Goal: Task Accomplishment & Management: Complete application form

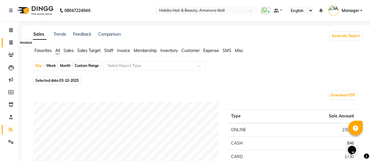
click at [9, 41] on icon at bounding box center [10, 42] width 3 height 4
select select "5399"
select select "service"
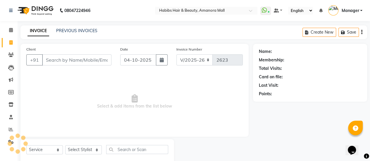
scroll to position [14, 0]
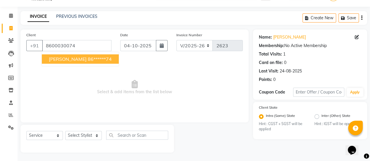
click at [88, 56] on ngb-highlight "86******74" at bounding box center [100, 59] width 24 height 6
type input "86******74"
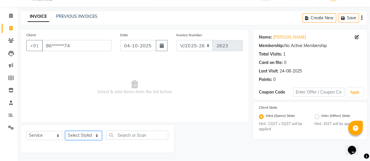
click at [87, 137] on select "Select Stylist [PERSON_NAME] Bhagavantu [PERSON_NAME] [PERSON_NAME] Manager [PE…" at bounding box center [83, 135] width 37 height 9
select select "89393"
click at [65, 131] on select "Select Stylist [PERSON_NAME] Bhagavantu [PERSON_NAME] [PERSON_NAME] Manager [PE…" at bounding box center [83, 135] width 37 height 9
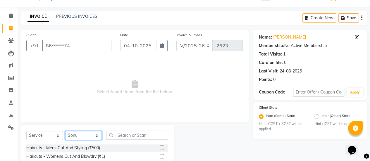
click at [91, 136] on select "Select Stylist [PERSON_NAME] Bhagavantu [PERSON_NAME] [PERSON_NAME] Manager [PE…" at bounding box center [83, 135] width 37 height 9
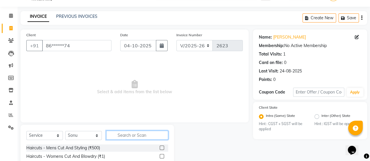
click at [120, 137] on input "text" at bounding box center [137, 135] width 62 height 9
click at [160, 148] on label at bounding box center [162, 148] width 4 height 4
click at [160, 148] on input "checkbox" at bounding box center [162, 148] width 4 height 4
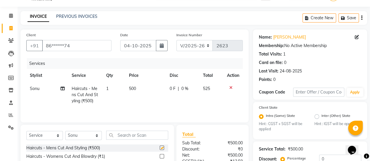
checkbox input "false"
click at [97, 136] on select "Select Stylist [PERSON_NAME] Bhagavantu [PERSON_NAME] [PERSON_NAME] Manager [PE…" at bounding box center [83, 135] width 37 height 9
select select "37551"
click at [65, 131] on select "Select Stylist [PERSON_NAME] Bhagavantu [PERSON_NAME] [PERSON_NAME] Manager [PE…" at bounding box center [83, 135] width 37 height 9
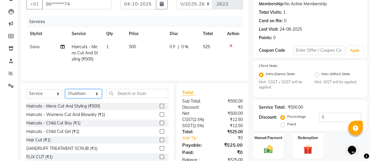
scroll to position [57, 0]
click at [160, 121] on label at bounding box center [162, 123] width 4 height 4
click at [160, 121] on input "checkbox" at bounding box center [162, 123] width 4 height 4
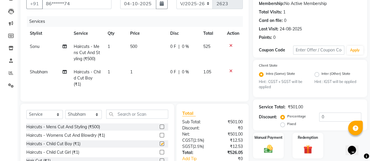
checkbox input "false"
click at [141, 49] on td "500" at bounding box center [147, 52] width 40 height 25
select select "89393"
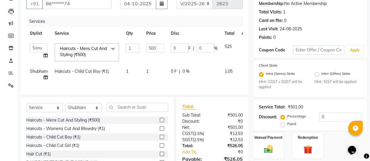
click at [149, 68] on td "1" at bounding box center [155, 74] width 25 height 19
select select "37551"
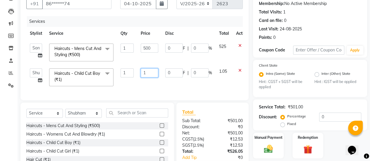
click at [151, 71] on input "1" at bounding box center [150, 73] width 18 height 9
type input "500"
click at [164, 82] on tr "[PERSON_NAME] Bhagavantu [PERSON_NAME] [PERSON_NAME] Manager [PERSON_NAME] POOJ…" at bounding box center [139, 77] width 226 height 25
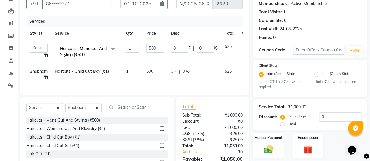
scroll to position [91, 0]
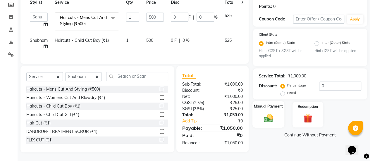
click at [269, 113] on img at bounding box center [268, 118] width 15 height 11
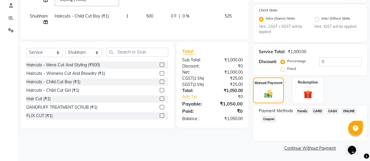
scroll to position [112, 0]
click at [348, 112] on span "ONLINE" at bounding box center [348, 111] width 15 height 7
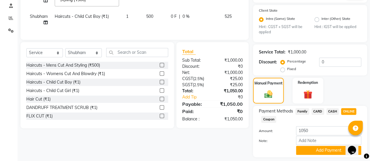
scroll to position [128, 0]
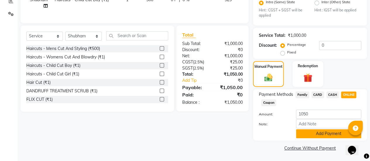
click at [321, 134] on button "Add Payment" at bounding box center [328, 133] width 65 height 9
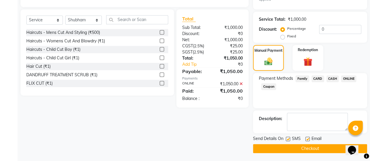
click at [307, 138] on label at bounding box center [308, 139] width 4 height 4
click at [307, 138] on input "checkbox" at bounding box center [308, 140] width 4 height 4
checkbox input "false"
click at [296, 147] on button "Checkout" at bounding box center [310, 148] width 114 height 9
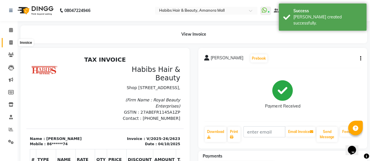
click at [10, 42] on icon at bounding box center [10, 42] width 3 height 4
select select "5399"
select select "service"
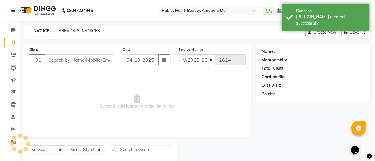
scroll to position [14, 0]
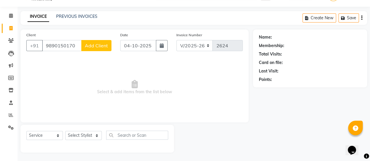
type input "9890150170"
drag, startPoint x: 98, startPoint y: 42, endPoint x: 97, endPoint y: 45, distance: 4.0
click at [97, 45] on button "Add Client" at bounding box center [96, 45] width 30 height 11
select select "22"
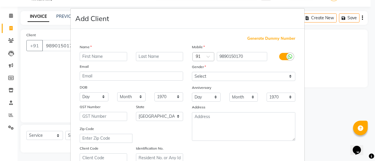
click at [55, 76] on ngb-modal-window "Add Client Generate Dummy Number Name Email DOB Day 01 02 03 04 05 06 07 08 09 …" at bounding box center [187, 80] width 375 height 161
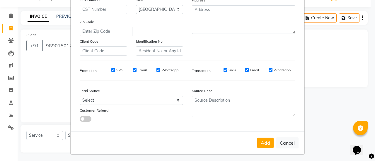
scroll to position [108, 0]
click at [45, 87] on ngb-modal-window "Add Client Generate Dummy Number Name Email DOB Day 01 02 03 04 05 06 07 08 09 …" at bounding box center [187, 80] width 375 height 161
click at [292, 143] on button "Cancel" at bounding box center [287, 142] width 23 height 11
select select
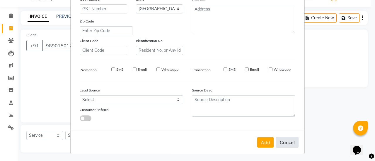
select select
select select "null"
select select
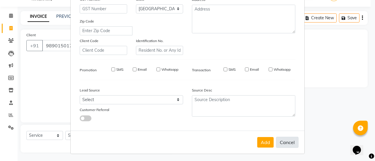
select select
checkbox input "false"
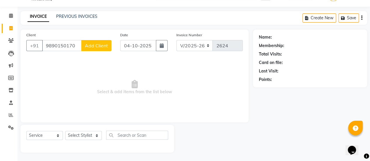
click at [94, 45] on span "Add Client" at bounding box center [96, 46] width 23 height 6
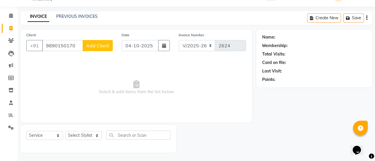
select select "22"
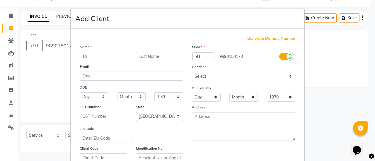
type input "T"
type input "Nitya"
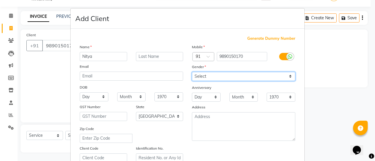
click at [219, 73] on select "Select [DEMOGRAPHIC_DATA] [DEMOGRAPHIC_DATA] Other Prefer Not To Say" at bounding box center [243, 76] width 103 height 9
select select "[DEMOGRAPHIC_DATA]"
click at [192, 72] on select "Select [DEMOGRAPHIC_DATA] [DEMOGRAPHIC_DATA] Other Prefer Not To Say" at bounding box center [243, 76] width 103 height 9
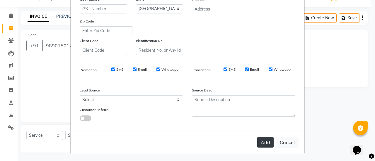
click at [268, 141] on button "Add" at bounding box center [265, 142] width 16 height 11
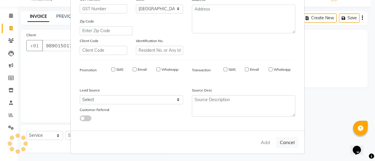
type input "98******70"
select select
select select "null"
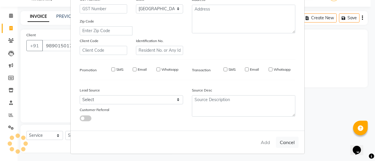
select select
checkbox input "false"
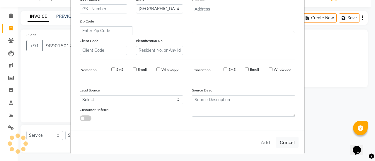
checkbox input "false"
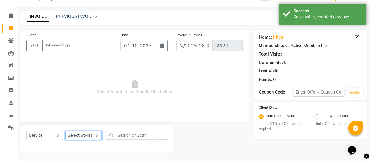
click at [95, 135] on select "Select Stylist [PERSON_NAME] Bhagavantu [PERSON_NAME] [PERSON_NAME] Manager [PE…" at bounding box center [83, 135] width 37 height 9
select select "93563"
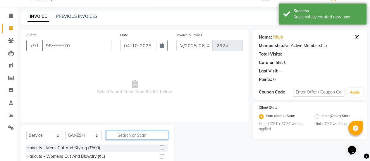
click at [120, 133] on input "text" at bounding box center [137, 135] width 62 height 9
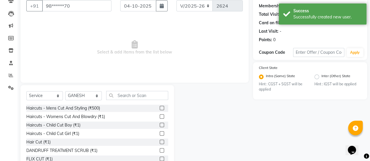
click at [160, 116] on label at bounding box center [162, 116] width 4 height 4
click at [160, 116] on input "checkbox" at bounding box center [162, 117] width 4 height 4
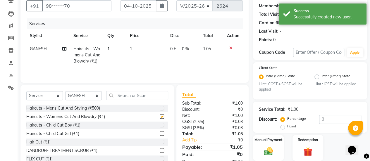
checkbox input "false"
click at [136, 47] on td "1" at bounding box center [146, 54] width 40 height 25
select select "93563"
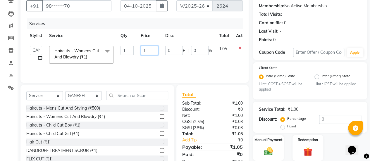
click at [152, 51] on input "1" at bounding box center [150, 50] width 18 height 9
type input "600"
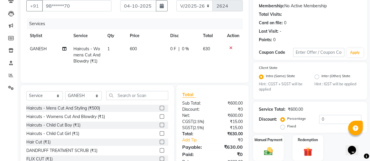
click at [157, 62] on td "600" at bounding box center [146, 54] width 40 height 25
select select "93563"
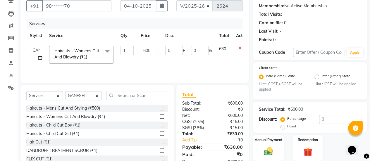
scroll to position [74, 0]
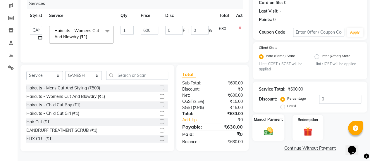
click at [266, 124] on div "Manual Payment" at bounding box center [269, 128] width 32 height 27
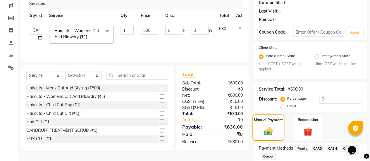
scroll to position [112, 0]
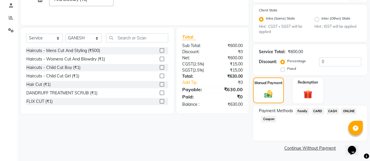
click at [351, 111] on span "ONLINE" at bounding box center [348, 111] width 15 height 7
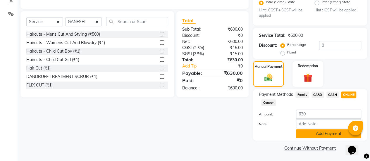
click at [318, 134] on button "Add Payment" at bounding box center [328, 133] width 65 height 9
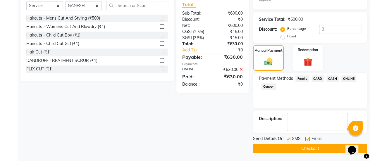
click at [307, 139] on label at bounding box center [308, 139] width 4 height 4
click at [307, 139] on input "checkbox" at bounding box center [308, 140] width 4 height 4
checkbox input "false"
click at [280, 151] on button "Checkout" at bounding box center [310, 148] width 114 height 9
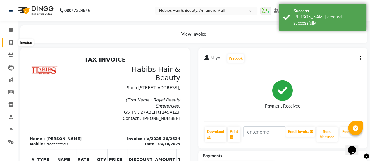
click at [11, 40] on icon at bounding box center [10, 42] width 3 height 4
select select "service"
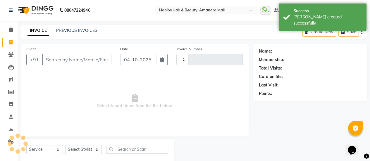
type input "2625"
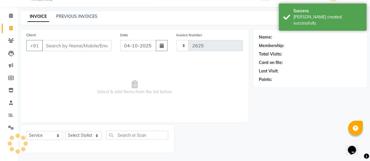
select select "5399"
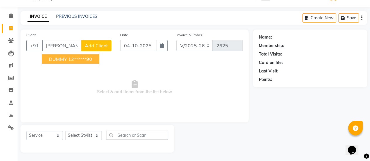
click at [73, 57] on ngb-highlight "12******90" at bounding box center [80, 59] width 24 height 6
type input "12******90"
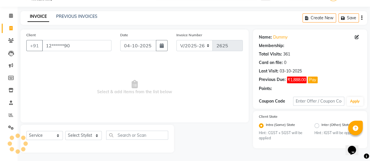
select select "1: Object"
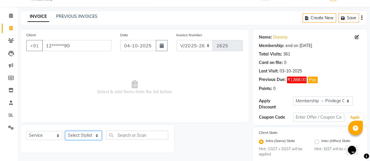
click at [85, 138] on select "Select Stylist [PERSON_NAME] Bhagavantu [PERSON_NAME] [PERSON_NAME] Manager [PE…" at bounding box center [83, 135] width 37 height 9
select select "36311"
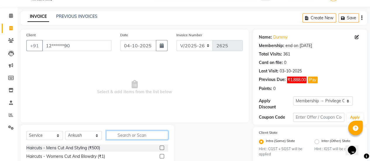
click at [124, 134] on input "text" at bounding box center [137, 135] width 62 height 9
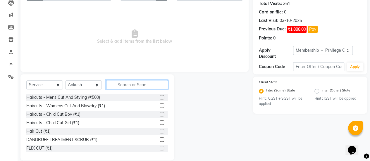
scroll to position [65, 0]
click at [160, 96] on label at bounding box center [162, 97] width 4 height 4
click at [160, 96] on input "checkbox" at bounding box center [162, 97] width 4 height 4
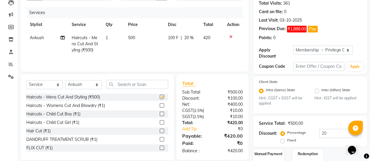
checkbox input "false"
click at [186, 38] on span "20 %" at bounding box center [188, 38] width 9 height 6
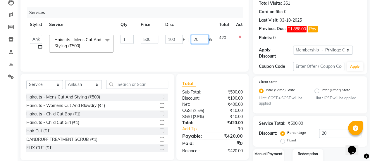
click at [205, 39] on input "20" at bounding box center [200, 39] width 18 height 9
type input "2"
click at [172, 52] on td "100 F | %" at bounding box center [189, 43] width 54 height 25
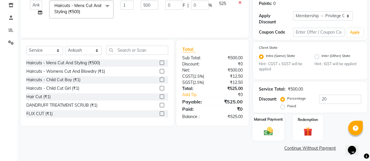
click at [266, 131] on img at bounding box center [268, 131] width 15 height 11
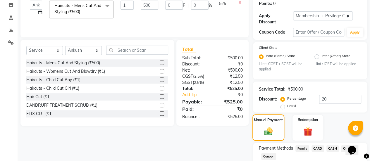
scroll to position [137, 0]
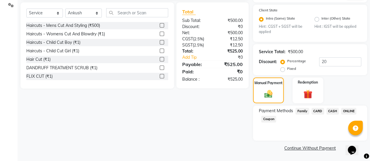
click at [348, 111] on span "ONLINE" at bounding box center [348, 111] width 15 height 7
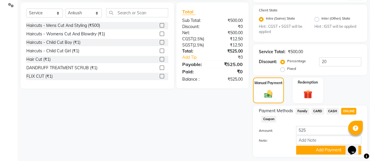
scroll to position [153, 0]
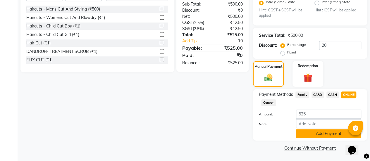
click at [318, 133] on button "Add Payment" at bounding box center [328, 133] width 65 height 9
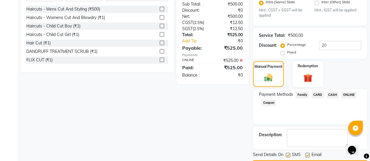
scroll to position [170, 0]
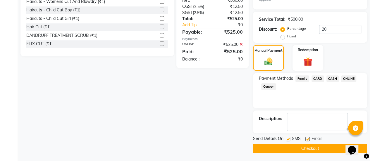
click at [308, 138] on label at bounding box center [308, 139] width 4 height 4
click at [308, 138] on input "checkbox" at bounding box center [308, 140] width 4 height 4
checkbox input "false"
click at [289, 147] on button "Checkout" at bounding box center [310, 148] width 114 height 9
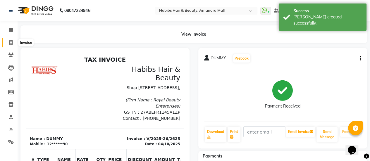
click at [9, 42] on icon at bounding box center [10, 42] width 3 height 4
select select "5399"
select select "service"
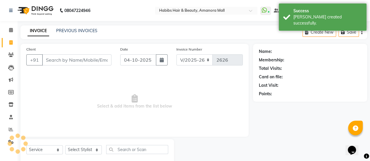
scroll to position [14, 0]
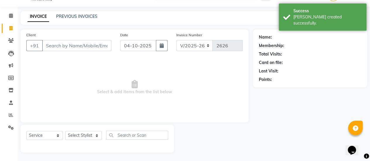
click at [86, 49] on input "Client" at bounding box center [76, 45] width 69 height 11
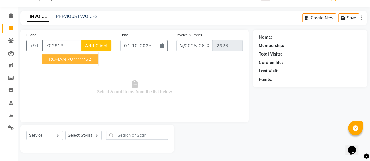
click at [69, 57] on ngb-highlight "70******52" at bounding box center [79, 59] width 24 height 6
type input "70******52"
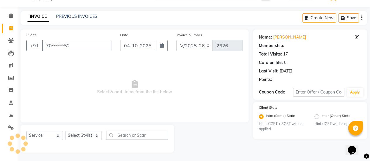
select select "1: Object"
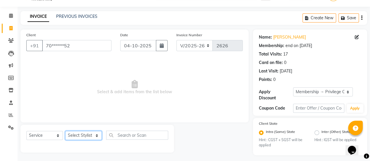
click at [89, 132] on select "Select Stylist [PERSON_NAME] Bhagavantu [PERSON_NAME] [PERSON_NAME] Manager [PE…" at bounding box center [83, 135] width 37 height 9
select select "36311"
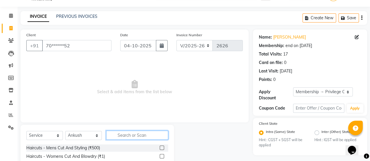
click at [128, 136] on input "text" at bounding box center [137, 135] width 62 height 9
type input "bear"
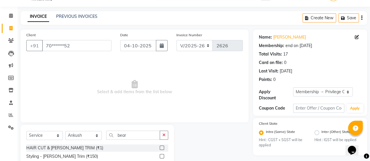
click at [160, 148] on label at bounding box center [162, 148] width 4 height 4
click at [160, 148] on input "checkbox" at bounding box center [162, 148] width 4 height 4
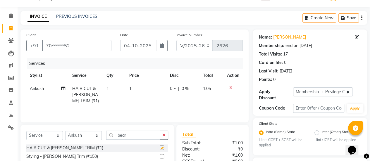
checkbox input "false"
click at [136, 87] on td "1" at bounding box center [146, 94] width 41 height 25
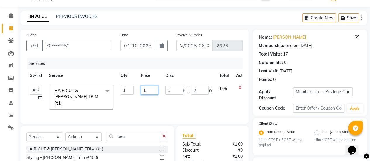
click at [148, 89] on input "1" at bounding box center [150, 90] width 18 height 9
type input "750"
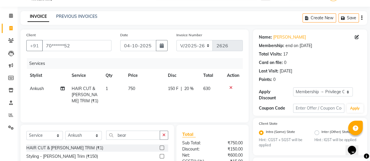
click at [167, 99] on td "150 F | 20 %" at bounding box center [182, 94] width 35 height 25
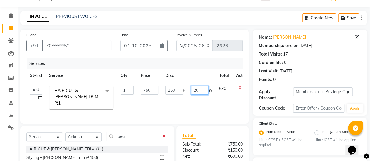
click at [196, 90] on input "20" at bounding box center [200, 90] width 18 height 9
type input "30"
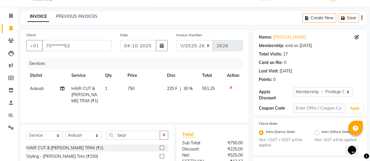
click at [165, 106] on td "225 F | 30 %" at bounding box center [181, 94] width 35 height 25
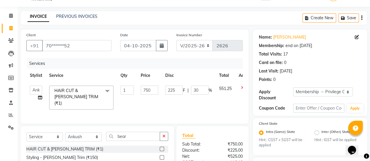
scroll to position [90, 0]
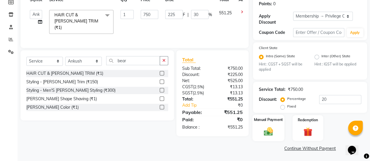
click at [272, 127] on img at bounding box center [268, 131] width 15 height 11
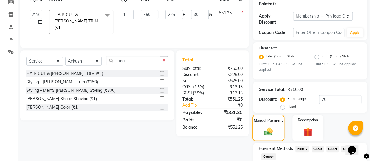
scroll to position [128, 0]
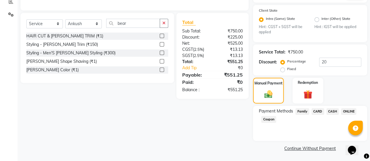
click at [350, 110] on span "ONLINE" at bounding box center [348, 111] width 15 height 7
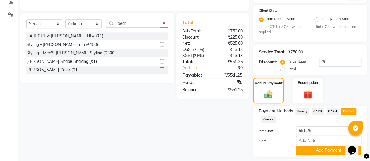
scroll to position [144, 0]
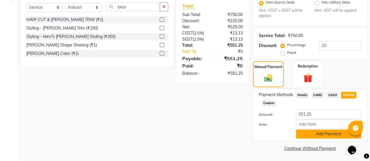
click at [310, 132] on button "Add Payment" at bounding box center [328, 134] width 65 height 9
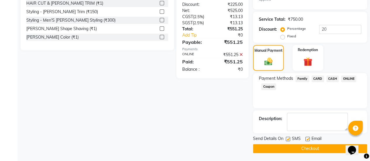
click at [309, 138] on label at bounding box center [308, 139] width 4 height 4
click at [309, 138] on input "checkbox" at bounding box center [308, 140] width 4 height 4
checkbox input "false"
click at [300, 147] on button "Checkout" at bounding box center [310, 148] width 114 height 9
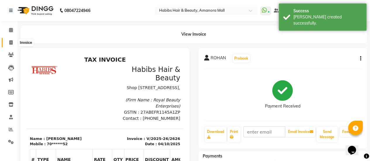
click at [11, 42] on icon at bounding box center [10, 42] width 3 height 4
select select "service"
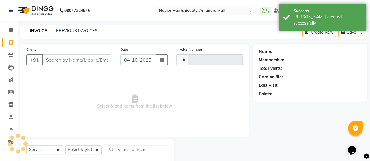
type input "2627"
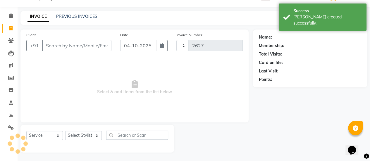
select select "5399"
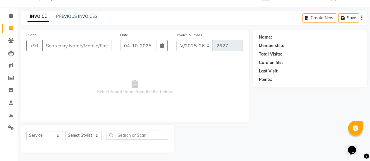
click at [61, 46] on input "Client" at bounding box center [76, 45] width 69 height 11
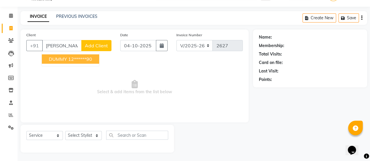
click at [77, 56] on ngb-highlight "12******90" at bounding box center [80, 59] width 24 height 6
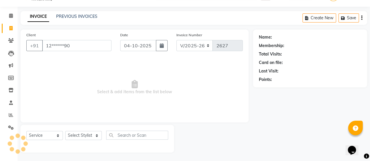
type input "12******90"
select select "1: Object"
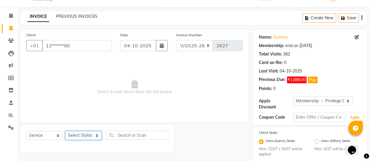
click at [94, 139] on select "Select Stylist [PERSON_NAME] Bhagavantu [PERSON_NAME] [PERSON_NAME] Manager [PE…" at bounding box center [83, 135] width 37 height 9
select select "78237"
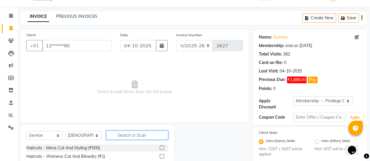
click at [117, 135] on input "text" at bounding box center [137, 135] width 62 height 9
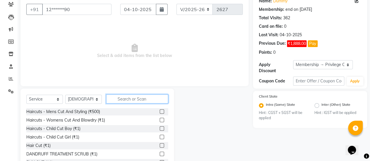
scroll to position [52, 0]
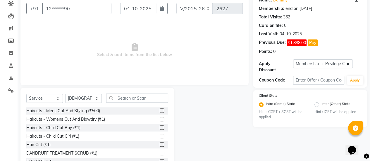
click at [160, 110] on label at bounding box center [162, 111] width 4 height 4
click at [160, 110] on input "checkbox" at bounding box center [162, 111] width 4 height 4
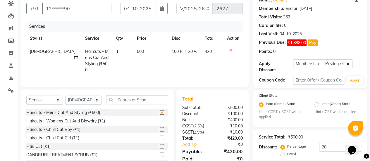
checkbox input "false"
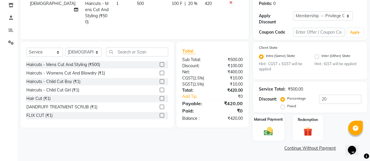
click at [268, 131] on img at bounding box center [268, 131] width 15 height 11
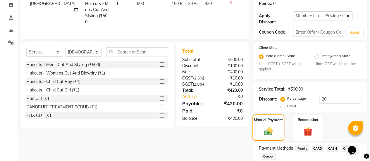
scroll to position [137, 0]
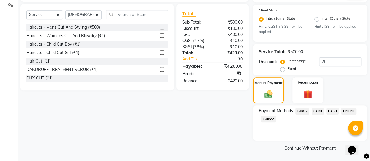
click at [351, 112] on span "ONLINE" at bounding box center [348, 111] width 15 height 7
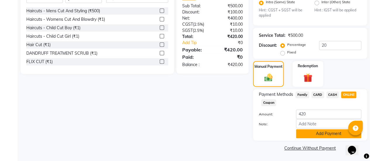
click at [319, 133] on button "Add Payment" at bounding box center [328, 133] width 65 height 9
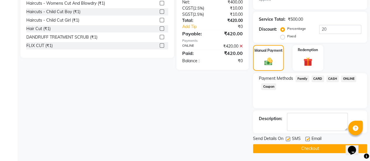
click at [308, 138] on label at bounding box center [308, 139] width 4 height 4
click at [308, 138] on input "checkbox" at bounding box center [308, 140] width 4 height 4
checkbox input "false"
click at [292, 148] on button "Checkout" at bounding box center [310, 148] width 114 height 9
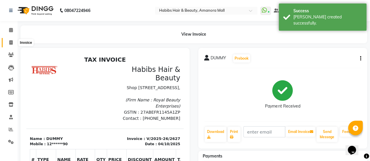
click at [12, 42] on icon at bounding box center [10, 42] width 3 height 4
select select "service"
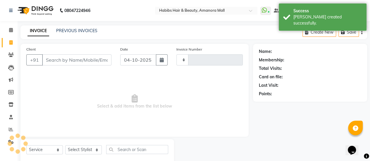
scroll to position [14, 0]
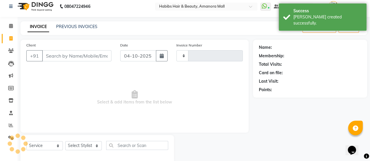
type input "2628"
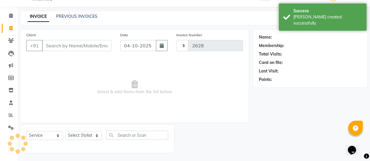
select select "5399"
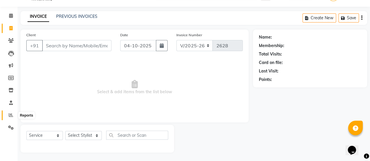
click at [10, 113] on span at bounding box center [11, 115] width 10 height 7
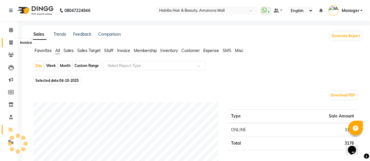
click at [10, 42] on icon at bounding box center [10, 42] width 3 height 4
select select "service"
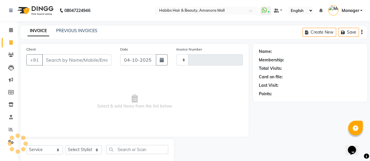
type input "2628"
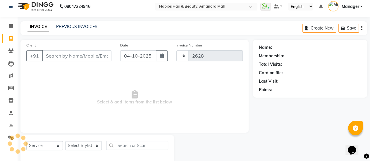
select select "5399"
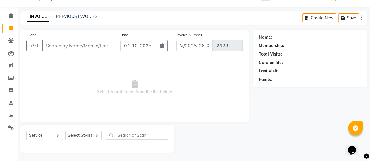
click at [78, 46] on input "Client" at bounding box center [76, 45] width 69 height 11
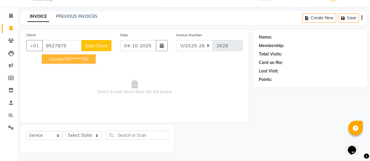
click at [71, 58] on ngb-highlight "95******00" at bounding box center [77, 59] width 24 height 6
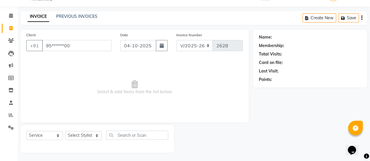
type input "95******00"
select select "1: Object"
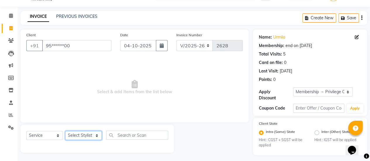
click at [90, 135] on select "Select Stylist [PERSON_NAME] Bhagavantu [PERSON_NAME] [PERSON_NAME] Manager [PE…" at bounding box center [83, 135] width 37 height 9
select select "36311"
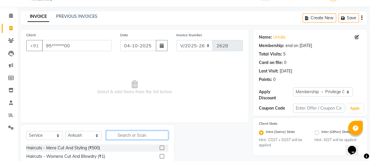
click at [126, 134] on input "text" at bounding box center [137, 135] width 62 height 9
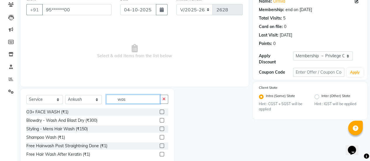
scroll to position [54, 0]
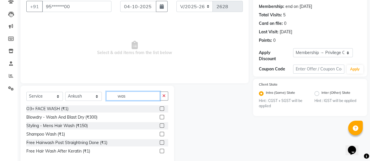
type input "was"
click at [162, 132] on label at bounding box center [162, 134] width 4 height 4
click at [162, 133] on input "checkbox" at bounding box center [162, 135] width 4 height 4
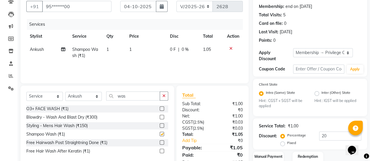
checkbox input "false"
click at [128, 54] on td "1" at bounding box center [146, 52] width 41 height 19
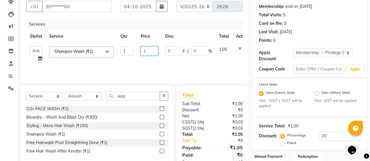
click at [149, 50] on input "1" at bounding box center [150, 51] width 18 height 9
type input "200"
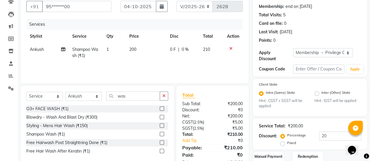
click at [194, 63] on div "Services Stylist Service Qty Price Disc Total Action [PERSON_NAME] Shampoo Wash…" at bounding box center [134, 48] width 217 height 59
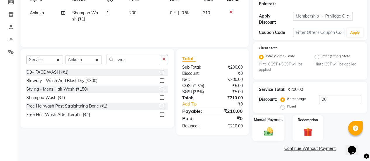
click at [260, 130] on div "Manual Payment" at bounding box center [269, 128] width 32 height 27
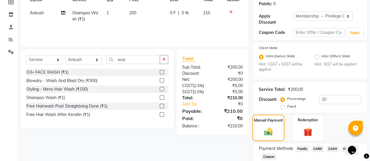
scroll to position [128, 0]
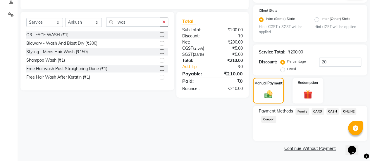
click at [348, 111] on span "ONLINE" at bounding box center [348, 111] width 15 height 7
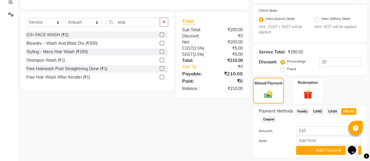
scroll to position [144, 0]
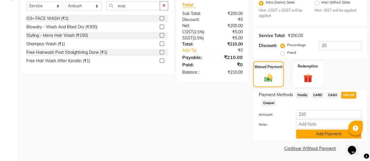
click at [322, 136] on button "Add Payment" at bounding box center [328, 134] width 65 height 9
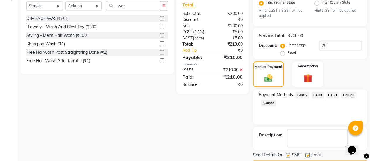
scroll to position [160, 0]
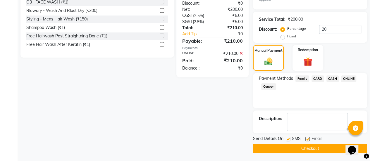
click at [307, 136] on div "Email" at bounding box center [316, 139] width 21 height 7
click at [306, 136] on div "Email" at bounding box center [316, 139] width 21 height 7
click at [307, 139] on label at bounding box center [308, 139] width 4 height 4
click at [307, 139] on input "checkbox" at bounding box center [308, 140] width 4 height 4
click at [307, 139] on label at bounding box center [308, 139] width 4 height 4
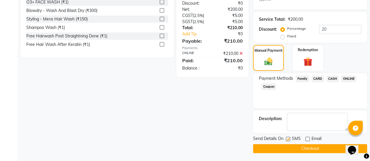
click at [307, 139] on input "checkbox" at bounding box center [308, 140] width 4 height 4
click at [307, 139] on label at bounding box center [308, 139] width 4 height 4
click at [307, 139] on input "checkbox" at bounding box center [308, 140] width 4 height 4
checkbox input "false"
click at [302, 146] on button "Checkout" at bounding box center [310, 148] width 114 height 9
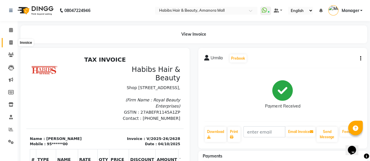
click at [12, 41] on icon at bounding box center [10, 42] width 3 height 4
select select "service"
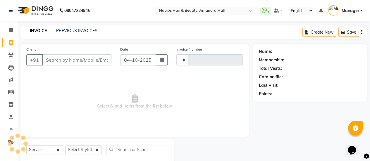
type input "2629"
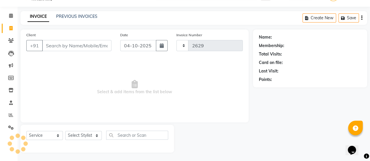
select select "5399"
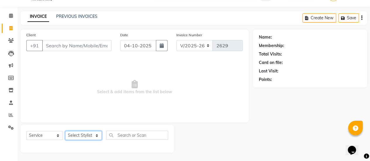
click at [94, 134] on select "Select Stylist [PERSON_NAME] Bhagavantu [PERSON_NAME] [PERSON_NAME] Manager [PE…" at bounding box center [83, 135] width 37 height 9
click at [88, 135] on select "Select Stylist [PERSON_NAME] Bhagavantu [PERSON_NAME] [PERSON_NAME] Manager [PE…" at bounding box center [83, 135] width 37 height 9
select select "89393"
click at [65, 131] on select "Select Stylist [PERSON_NAME] Bhagavantu [PERSON_NAME] [PERSON_NAME] Manager [PE…" at bounding box center [83, 135] width 37 height 9
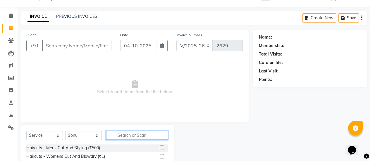
click at [129, 138] on input "text" at bounding box center [137, 135] width 62 height 9
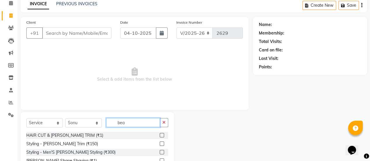
scroll to position [28, 0]
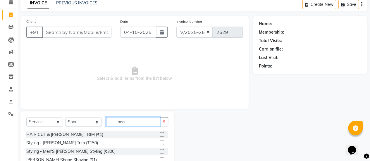
type input "bea"
click at [162, 134] on label at bounding box center [162, 134] width 4 height 4
click at [162, 134] on input "checkbox" at bounding box center [162, 135] width 4 height 4
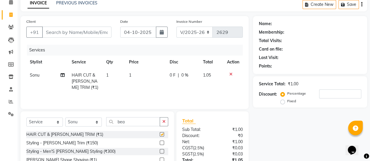
checkbox input "false"
click at [88, 124] on select "Select Stylist [PERSON_NAME] Bhagavantu [PERSON_NAME] [PERSON_NAME] Manager [PE…" at bounding box center [83, 122] width 37 height 9
select select "36311"
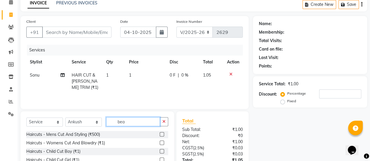
click at [139, 120] on input "bea" at bounding box center [133, 121] width 54 height 9
type input "b"
type input "n"
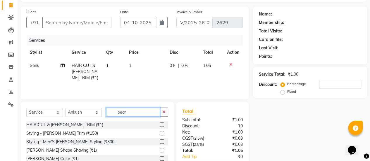
scroll to position [38, 0]
type input "bear"
click at [162, 132] on label at bounding box center [162, 133] width 4 height 4
click at [162, 132] on input "checkbox" at bounding box center [162, 133] width 4 height 4
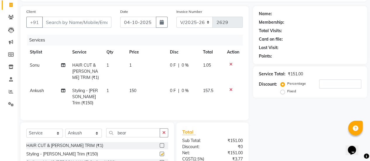
checkbox input "false"
click at [92, 133] on select "Select Stylist [PERSON_NAME] Bhagavantu [PERSON_NAME] [PERSON_NAME] Manager [PE…" at bounding box center [83, 133] width 37 height 9
select select "89393"
click at [65, 129] on select "Select Stylist [PERSON_NAME] Bhagavantu [PERSON_NAME] [PERSON_NAME] Manager [PE…" at bounding box center [83, 133] width 37 height 9
click at [57, 133] on select "Select Service Product Membership Package Voucher Prepaid Gift Card" at bounding box center [44, 133] width 37 height 9
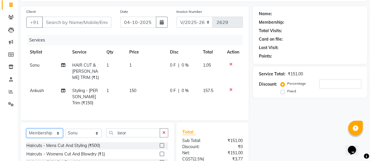
click at [26, 129] on select "Select Service Product Membership Package Voucher Prepaid Gift Card" at bounding box center [44, 133] width 37 height 9
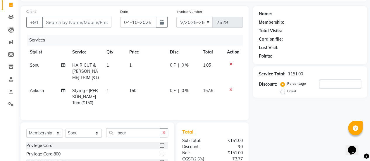
click at [160, 143] on label at bounding box center [162, 145] width 4 height 4
click at [160, 144] on input "checkbox" at bounding box center [162, 146] width 4 height 4
select select "select"
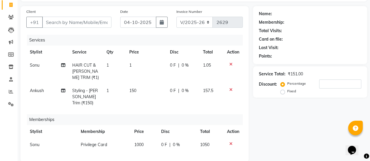
click at [137, 139] on td "1000" at bounding box center [144, 145] width 27 height 13
select select "89393"
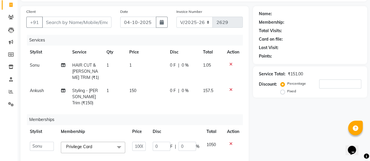
scroll to position [0, 1]
click at [143, 142] on input "1000" at bounding box center [138, 146] width 13 height 9
type input "1123"
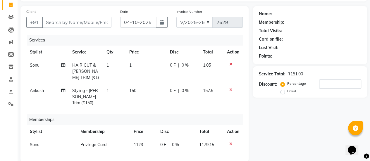
click at [134, 93] on span "150" at bounding box center [132, 90] width 7 height 5
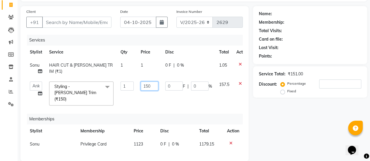
click at [145, 86] on input "150" at bounding box center [150, 86] width 18 height 9
type input "250"
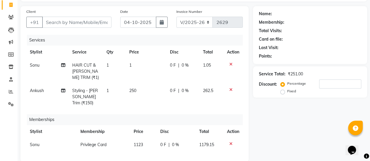
click at [140, 66] on td "1" at bounding box center [146, 71] width 41 height 25
select select "89393"
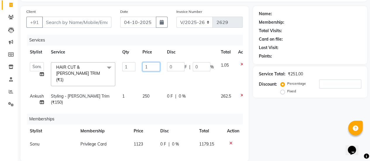
click at [152, 68] on input "1" at bounding box center [152, 66] width 18 height 9
type input "750"
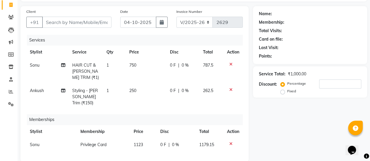
click at [129, 75] on tr "[PERSON_NAME] HAIR CUT & [PERSON_NAME] TRIM (₹1) 1 750 0 F | 0 % 787.5" at bounding box center [134, 71] width 217 height 25
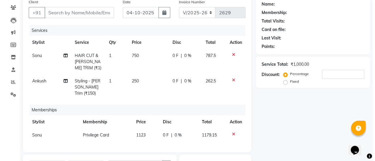
scroll to position [38, 0]
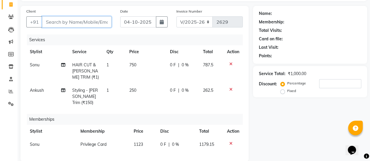
click at [74, 25] on input "Client" at bounding box center [76, 21] width 69 height 11
type input "9"
type input "0"
type input "9011753232"
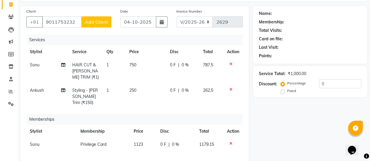
click at [100, 17] on button "Add Client" at bounding box center [96, 21] width 30 height 11
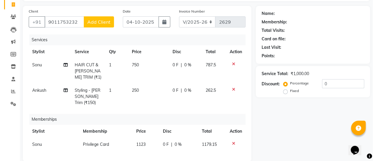
select select "22"
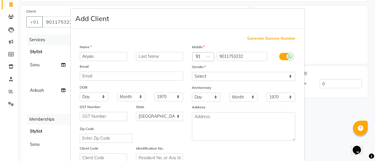
type input "Aryan"
drag, startPoint x: 216, startPoint y: 76, endPoint x: 200, endPoint y: 91, distance: 21.3
click at [200, 91] on div "Mobile Country Code × 91 9011753232 Gender Select [DEMOGRAPHIC_DATA] [DEMOGRAPH…" at bounding box center [243, 103] width 112 height 119
select select "[DEMOGRAPHIC_DATA]"
click at [192, 72] on select "Select [DEMOGRAPHIC_DATA] [DEMOGRAPHIC_DATA] Other Prefer Not To Say" at bounding box center [243, 76] width 103 height 9
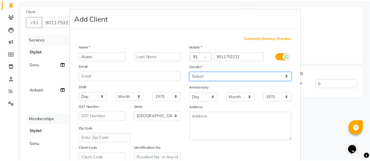
scroll to position [108, 0]
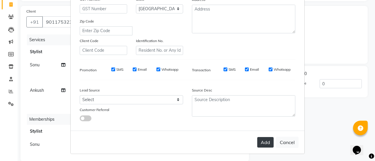
click at [265, 137] on button "Add" at bounding box center [265, 142] width 16 height 11
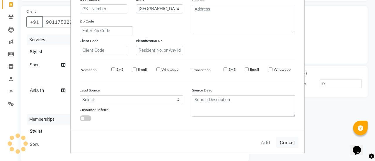
type input "90******32"
select select
select select "null"
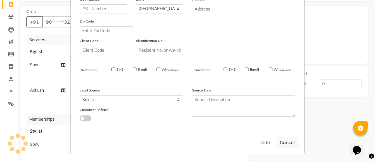
select select
checkbox input "false"
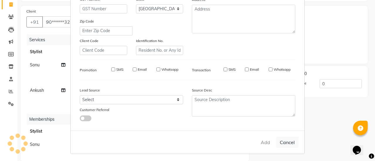
checkbox input "false"
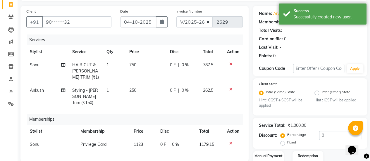
scroll to position [134, 0]
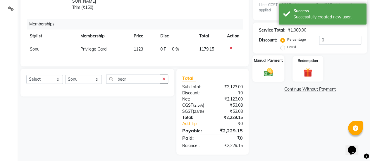
click at [270, 68] on img at bounding box center [268, 72] width 15 height 11
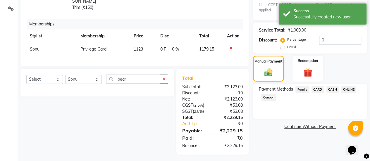
click at [333, 88] on span "CASH" at bounding box center [333, 89] width 13 height 7
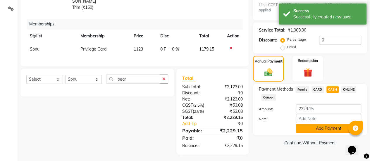
click at [315, 130] on button "Add Payment" at bounding box center [328, 128] width 65 height 9
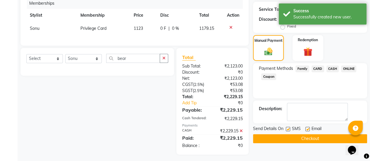
click at [307, 129] on label at bounding box center [308, 129] width 4 height 4
click at [307, 129] on input "checkbox" at bounding box center [308, 130] width 4 height 4
checkbox input "false"
click at [299, 136] on button "Checkout" at bounding box center [310, 138] width 114 height 9
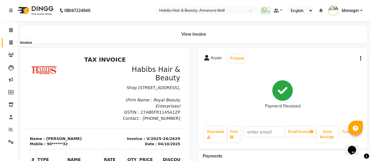
click at [10, 43] on icon at bounding box center [10, 42] width 3 height 4
select select "service"
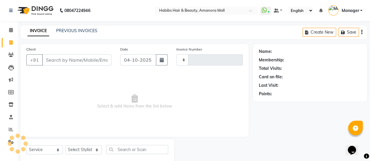
type input "2630"
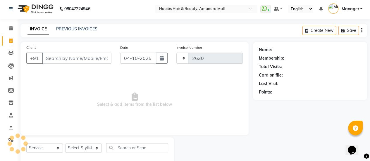
select select "5399"
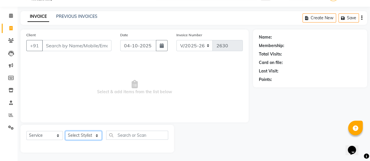
click at [87, 134] on select "Select Stylist [PERSON_NAME] Bhagavantu [PERSON_NAME] [PERSON_NAME] Manager [PE…" at bounding box center [83, 135] width 37 height 9
select select "37551"
click at [65, 131] on select "Select Stylist [PERSON_NAME] Bhagavantu [PERSON_NAME] [PERSON_NAME] Manager [PE…" at bounding box center [83, 135] width 37 height 9
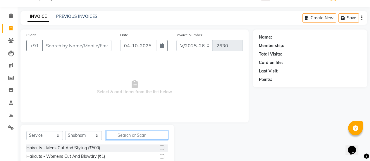
click at [130, 137] on input "text" at bounding box center [137, 135] width 62 height 9
type input "c"
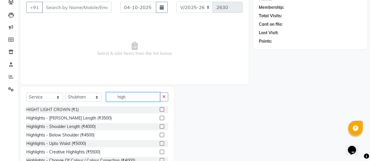
scroll to position [53, 0]
type input "high"
click at [160, 134] on label at bounding box center [162, 135] width 4 height 4
click at [160, 134] on input "checkbox" at bounding box center [162, 135] width 4 height 4
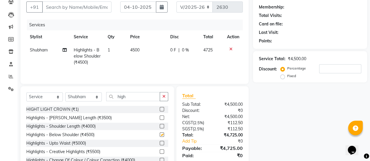
checkbox input "false"
click at [82, 7] on input "Client" at bounding box center [76, 6] width 69 height 11
click at [134, 54] on td "4500" at bounding box center [147, 56] width 40 height 25
select select "37551"
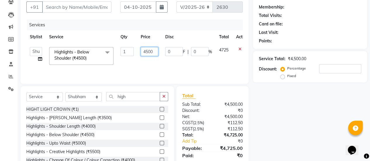
click at [149, 51] on input "4500" at bounding box center [150, 51] width 18 height 9
type input "4000"
click at [173, 65] on td "0 F | 0 %" at bounding box center [189, 56] width 54 height 25
select select "37551"
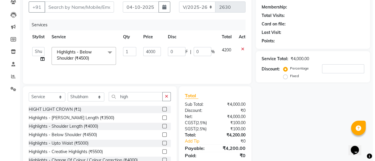
scroll to position [0, 0]
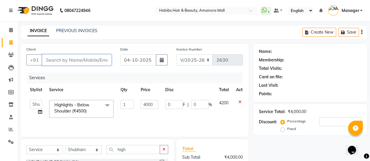
click at [68, 60] on input "Client" at bounding box center [76, 59] width 69 height 11
type input "6"
type input "0"
type input "6375778144"
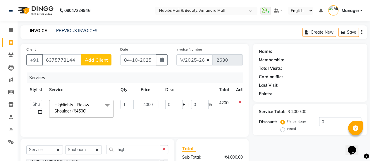
click at [90, 59] on span "Add Client" at bounding box center [96, 60] width 23 height 6
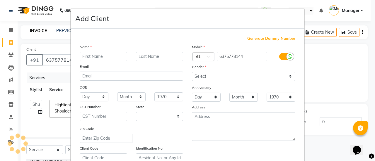
select select "22"
type input "Neha"
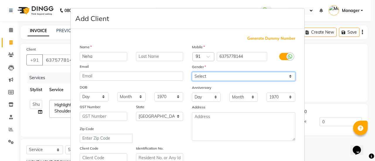
click at [219, 73] on select "Select [DEMOGRAPHIC_DATA] [DEMOGRAPHIC_DATA] Other Prefer Not To Say" at bounding box center [243, 76] width 103 height 9
select select "[DEMOGRAPHIC_DATA]"
click at [192, 72] on select "Select [DEMOGRAPHIC_DATA] [DEMOGRAPHIC_DATA] Other Prefer Not To Say" at bounding box center [243, 76] width 103 height 9
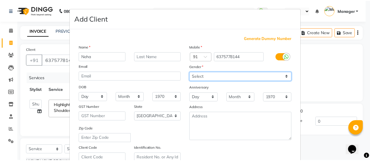
scroll to position [108, 0]
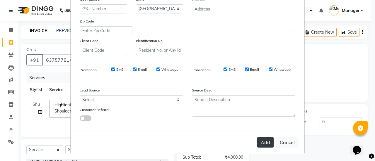
click at [262, 143] on button "Add" at bounding box center [265, 142] width 16 height 11
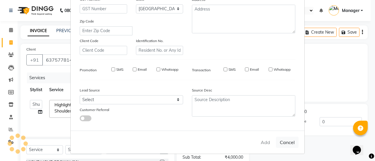
type input "63******44"
select select
select select "null"
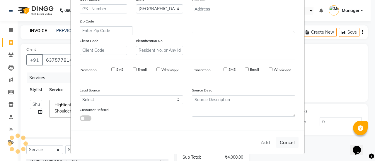
select select
checkbox input "false"
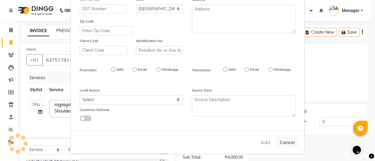
checkbox input "false"
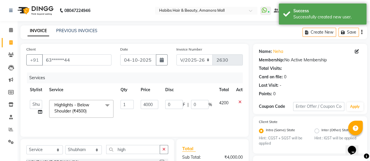
scroll to position [74, 0]
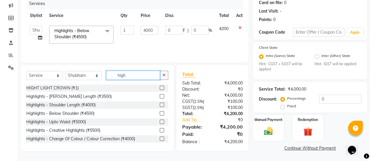
click at [135, 74] on input "high" at bounding box center [133, 75] width 54 height 9
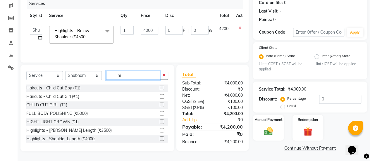
type input "h"
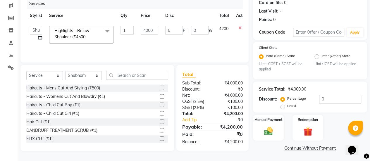
click at [160, 95] on label at bounding box center [162, 96] width 4 height 4
click at [160, 95] on input "checkbox" at bounding box center [162, 97] width 4 height 4
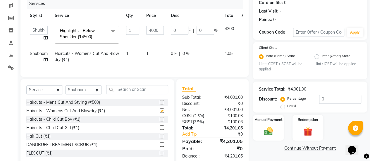
checkbox input "false"
click at [149, 50] on td "1" at bounding box center [155, 56] width 25 height 19
select select "37551"
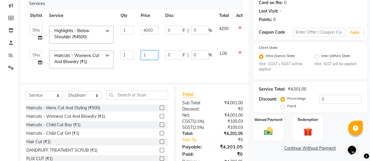
click at [152, 55] on input "1" at bounding box center [150, 55] width 18 height 9
type input "600"
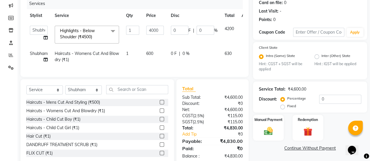
click at [187, 66] on td "0 F | 0 %" at bounding box center [194, 56] width 54 height 19
select select "37551"
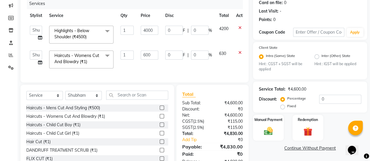
click at [240, 49] on td at bounding box center [242, 59] width 19 height 25
click at [240, 51] on icon at bounding box center [240, 53] width 3 height 4
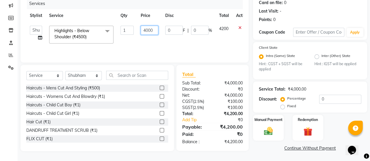
click at [153, 30] on input "4000" at bounding box center [150, 30] width 18 height 9
type input "4"
type input "3809"
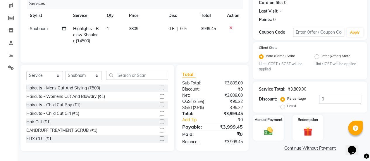
click at [183, 42] on td "0 F | 0 %" at bounding box center [181, 34] width 33 height 25
select select "37551"
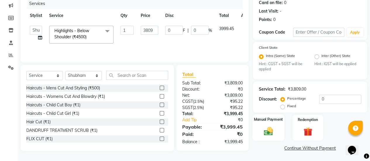
click at [276, 131] on img at bounding box center [268, 131] width 15 height 11
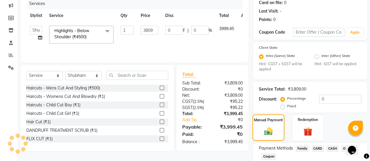
scroll to position [112, 0]
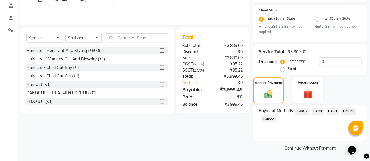
click at [318, 111] on span "CARD" at bounding box center [318, 111] width 13 height 7
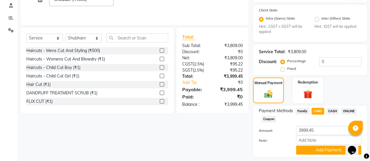
scroll to position [128, 0]
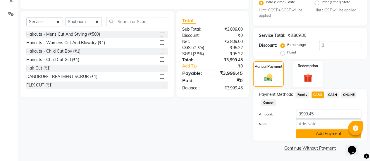
click at [304, 131] on button "Add Payment" at bounding box center [328, 133] width 65 height 9
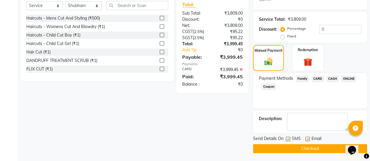
click at [308, 138] on label at bounding box center [308, 139] width 4 height 4
click at [308, 138] on input "checkbox" at bounding box center [308, 140] width 4 height 4
checkbox input "false"
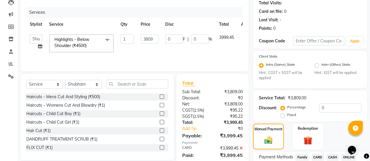
scroll to position [64, 0]
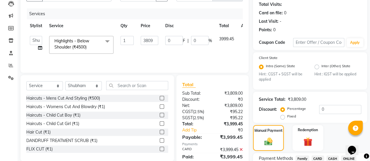
click at [107, 39] on span at bounding box center [108, 41] width 12 height 11
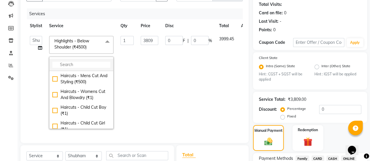
click at [61, 61] on li at bounding box center [81, 65] width 64 height 12
click at [65, 63] on input "multiselect-search" at bounding box center [81, 65] width 58 height 6
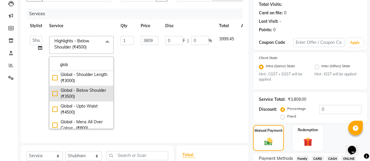
type input "glob"
click at [54, 94] on div "Global - Below Shoulder (₹3500)" at bounding box center [81, 94] width 58 height 12
checkbox input "true"
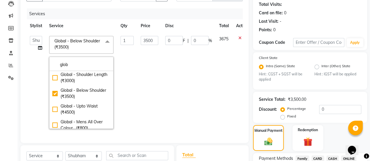
click at [165, 86] on td "0 F | 0 %" at bounding box center [189, 83] width 54 height 100
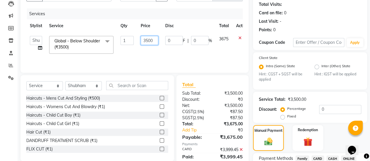
click at [158, 40] on input "3500" at bounding box center [150, 40] width 18 height 9
type input "3"
type input "3809"
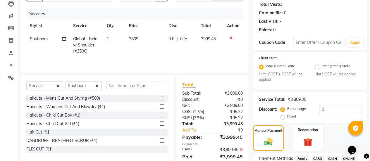
click at [170, 53] on td "0 F | 0 %" at bounding box center [181, 45] width 33 height 25
select select "37551"
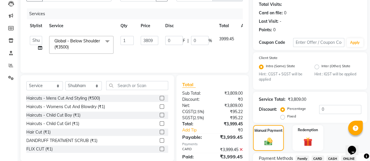
scroll to position [144, 0]
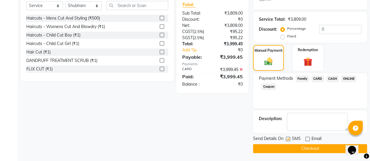
click at [310, 146] on button "Checkout" at bounding box center [310, 148] width 114 height 9
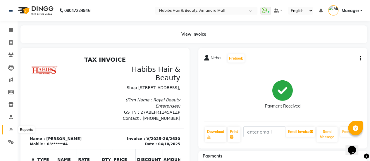
click at [10, 128] on icon at bounding box center [11, 129] width 4 height 4
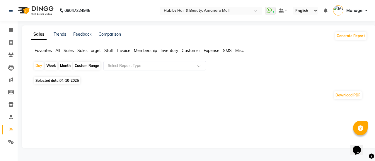
click at [108, 107] on div "Sales Trends Feedback Comparison Generate Report Favorites All Sales Sales Targ…" at bounding box center [199, 86] width 355 height 123
click at [9, 44] on icon at bounding box center [10, 42] width 3 height 4
select select "service"
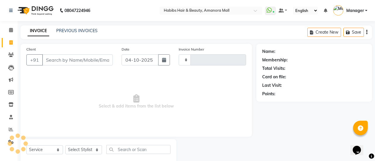
type input "2631"
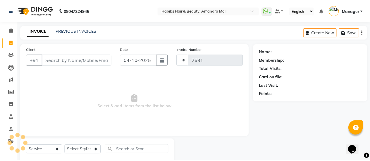
scroll to position [14, 0]
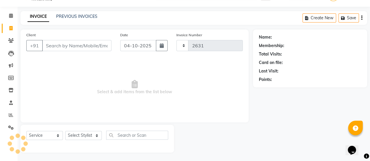
select select "5399"
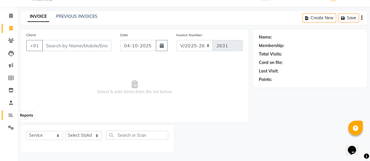
click at [9, 114] on icon at bounding box center [11, 115] width 4 height 4
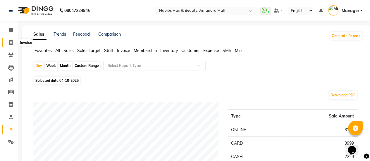
click at [13, 43] on span at bounding box center [11, 43] width 10 height 7
select select "service"
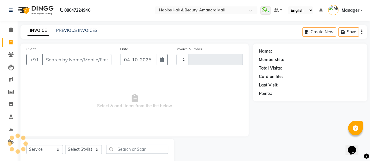
type input "2631"
select select "5399"
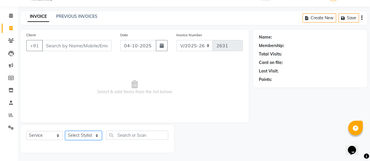
click at [93, 134] on select "Select Stylist [PERSON_NAME] Bhagavantu [PERSON_NAME] [PERSON_NAME] Manager [PE…" at bounding box center [83, 135] width 37 height 9
select select "69985"
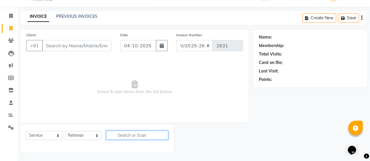
click at [115, 135] on input "text" at bounding box center [137, 135] width 62 height 9
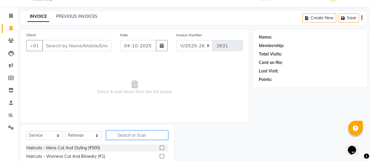
scroll to position [73, 0]
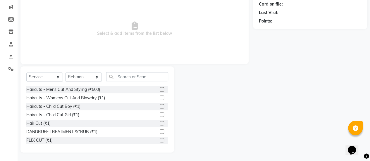
click at [160, 98] on label at bounding box center [162, 98] width 4 height 4
click at [160, 98] on input "checkbox" at bounding box center [162, 98] width 4 height 4
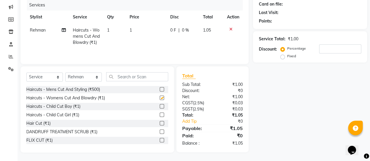
checkbox input "false"
click at [133, 31] on td "1" at bounding box center [146, 36] width 40 height 25
select select "69985"
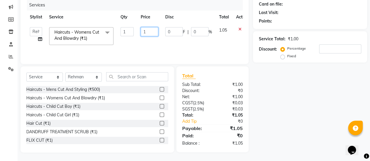
click at [152, 32] on input "1" at bounding box center [150, 31] width 18 height 9
type input "600"
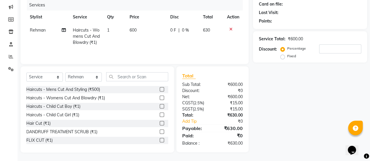
click at [153, 45] on td "600" at bounding box center [146, 36] width 40 height 25
select select "69985"
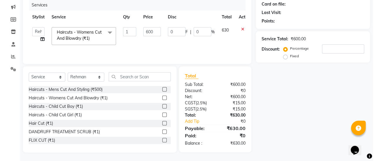
scroll to position [0, 0]
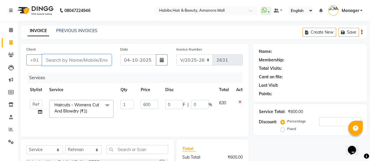
click at [74, 58] on input "Client" at bounding box center [76, 59] width 69 height 11
type input "7"
type input "0"
type input "7272999595"
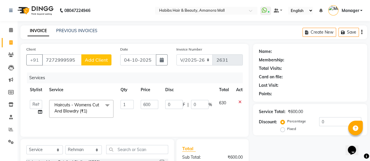
click at [94, 56] on button "Add Client" at bounding box center [96, 59] width 30 height 11
select select "22"
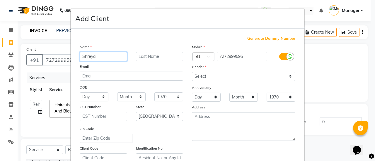
type input "Shreya"
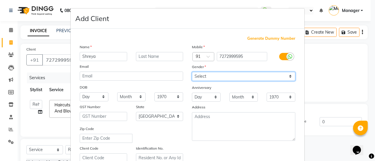
drag, startPoint x: 211, startPoint y: 76, endPoint x: 205, endPoint y: 100, distance: 24.4
click at [205, 100] on div "Mobile Country Code × 91 7272999595 Gender Select [DEMOGRAPHIC_DATA] [DEMOGRAPH…" at bounding box center [243, 103] width 112 height 119
select select "[DEMOGRAPHIC_DATA]"
click at [192, 72] on select "Select [DEMOGRAPHIC_DATA] [DEMOGRAPHIC_DATA] Other Prefer Not To Say" at bounding box center [243, 76] width 103 height 9
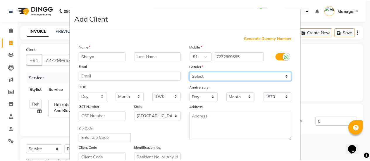
scroll to position [108, 0]
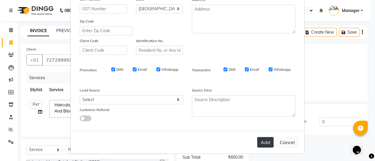
click at [267, 139] on button "Add" at bounding box center [265, 142] width 16 height 11
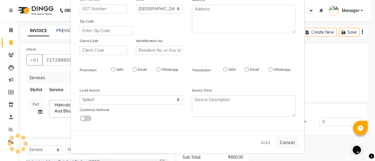
type input "72******95"
select select
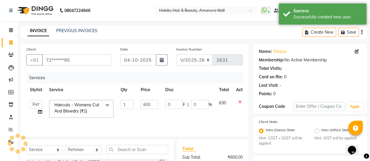
scroll to position [74, 0]
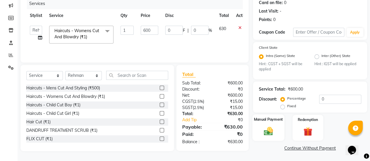
click at [283, 131] on div "Manual Payment" at bounding box center [269, 128] width 32 height 27
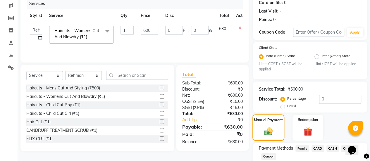
scroll to position [112, 0]
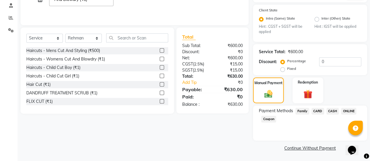
click at [347, 109] on span "ONLINE" at bounding box center [348, 111] width 15 height 7
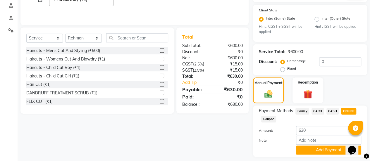
scroll to position [128, 0]
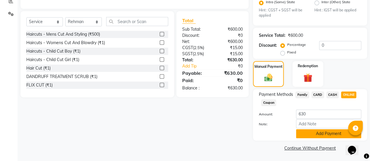
click at [317, 133] on button "Add Payment" at bounding box center [328, 133] width 65 height 9
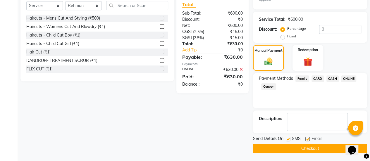
click at [307, 139] on label at bounding box center [308, 139] width 4 height 4
click at [307, 139] on input "checkbox" at bounding box center [308, 140] width 4 height 4
click at [295, 147] on button "Checkout" at bounding box center [310, 148] width 114 height 9
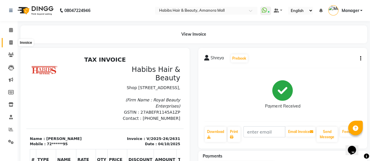
click at [11, 44] on icon at bounding box center [10, 42] width 3 height 4
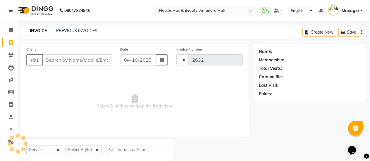
scroll to position [14, 0]
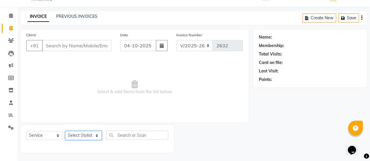
click at [86, 137] on select "Select Stylist" at bounding box center [83, 135] width 37 height 9
click at [65, 131] on select "Select Stylist [PERSON_NAME] Bhagavantu [PERSON_NAME] [PERSON_NAME] Manager [PE…" at bounding box center [83, 135] width 37 height 9
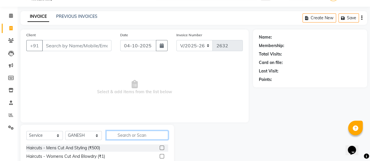
click at [118, 134] on input "text" at bounding box center [137, 135] width 62 height 9
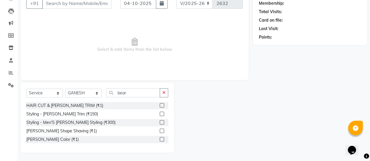
click at [162, 104] on label at bounding box center [162, 105] width 4 height 4
click at [162, 104] on input "checkbox" at bounding box center [162, 106] width 4 height 4
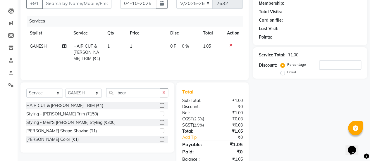
click at [132, 44] on span "1" at bounding box center [131, 46] width 2 height 5
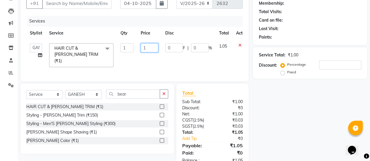
click at [147, 49] on input "1" at bounding box center [150, 47] width 18 height 9
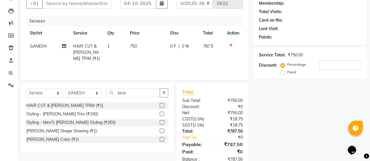
click at [174, 61] on td "0 F | 0 %" at bounding box center [183, 52] width 33 height 25
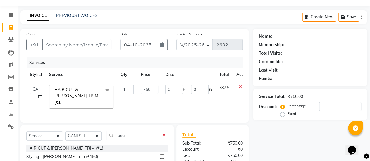
scroll to position [0, 0]
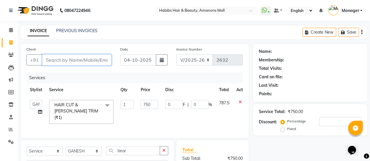
click at [67, 60] on input "Client" at bounding box center [76, 59] width 69 height 11
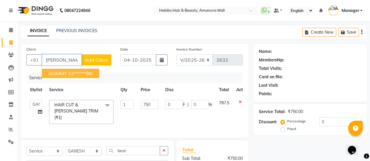
click at [54, 71] on span "DUMMY" at bounding box center [58, 74] width 18 height 6
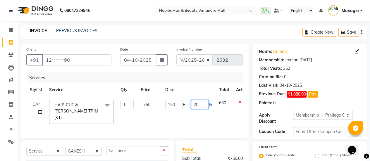
click at [200, 104] on input "20" at bounding box center [200, 104] width 18 height 9
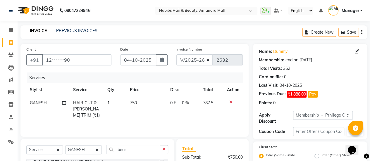
click at [97, 88] on th "Service" at bounding box center [87, 89] width 34 height 13
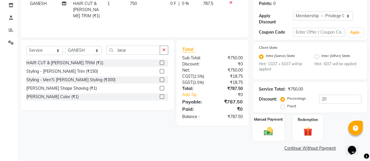
click at [270, 129] on img at bounding box center [268, 131] width 15 height 11
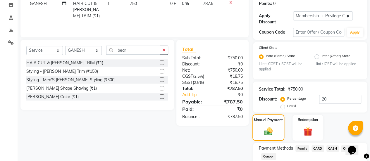
scroll to position [137, 0]
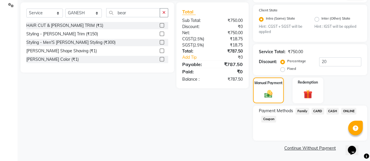
click at [351, 109] on span "ONLINE" at bounding box center [348, 111] width 15 height 7
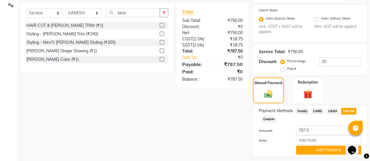
scroll to position [153, 0]
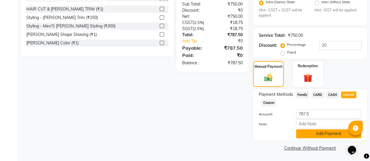
click at [318, 134] on button "Add Payment" at bounding box center [328, 133] width 65 height 9
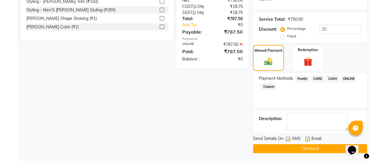
click at [307, 138] on label at bounding box center [308, 139] width 4 height 4
click at [307, 138] on input "checkbox" at bounding box center [308, 140] width 4 height 4
click at [303, 146] on button "Checkout" at bounding box center [310, 148] width 114 height 9
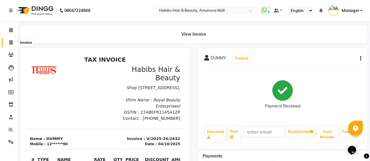
click at [11, 43] on icon at bounding box center [10, 42] width 3 height 4
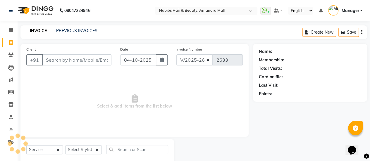
scroll to position [14, 0]
